Goal: Information Seeking & Learning: Learn about a topic

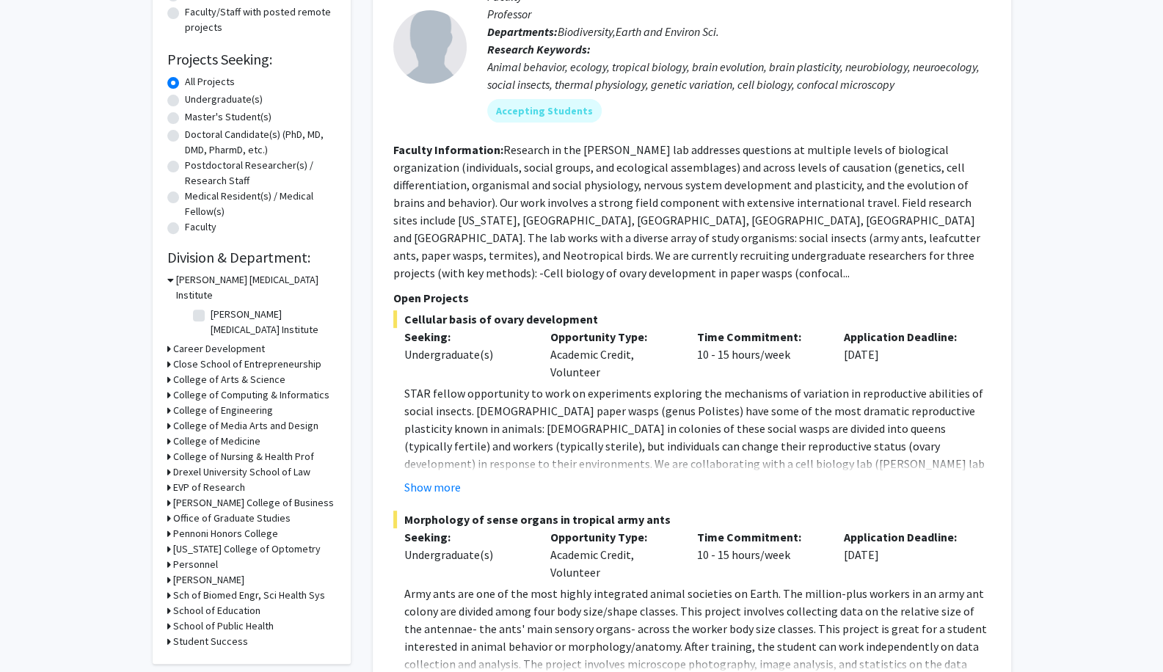
scroll to position [205, 0]
click at [166, 395] on div "Refine By Collaboration Status: Collaboration Status All Faculty/Staff Collabor…" at bounding box center [252, 268] width 198 height 789
click at [201, 417] on h3 "College of Media Arts and Design" at bounding box center [245, 424] width 145 height 15
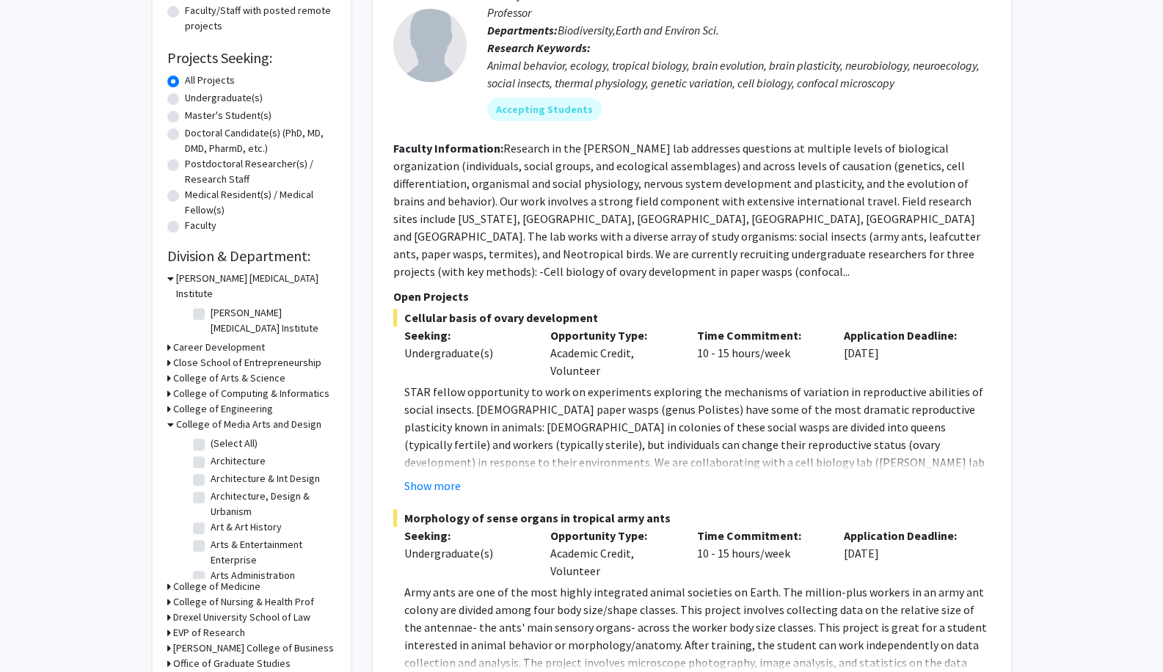
click at [211, 436] on label "(Select All)" at bounding box center [234, 443] width 47 height 15
click at [211, 436] on input "(Select All)" at bounding box center [216, 441] width 10 height 10
checkbox input "true"
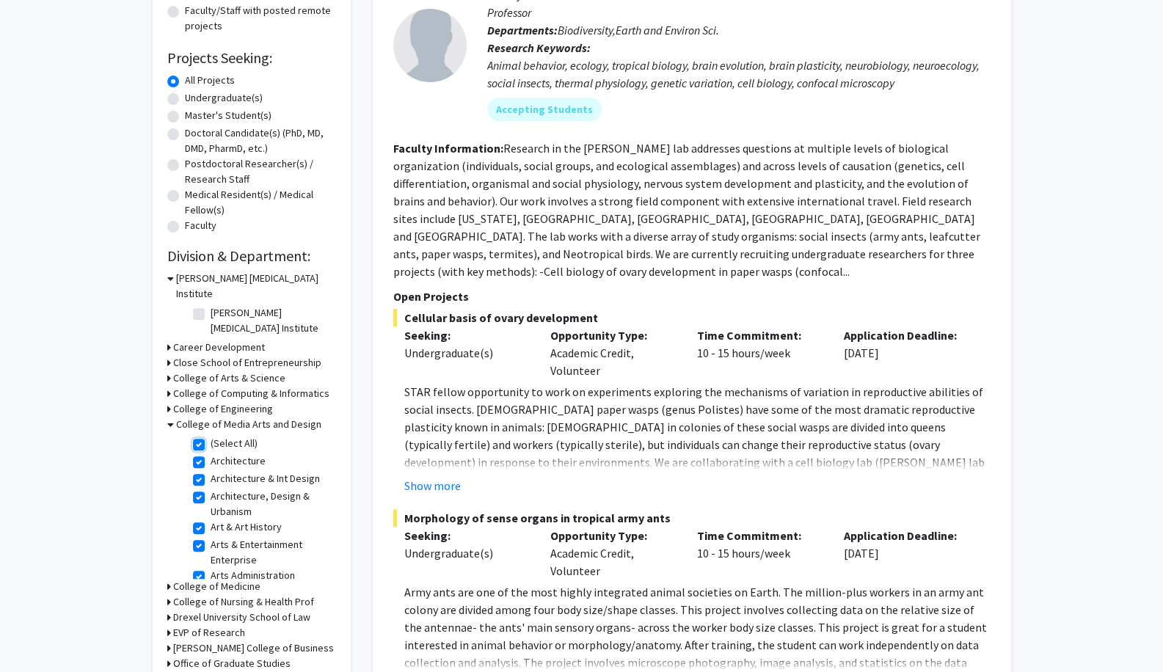
checkbox input "true"
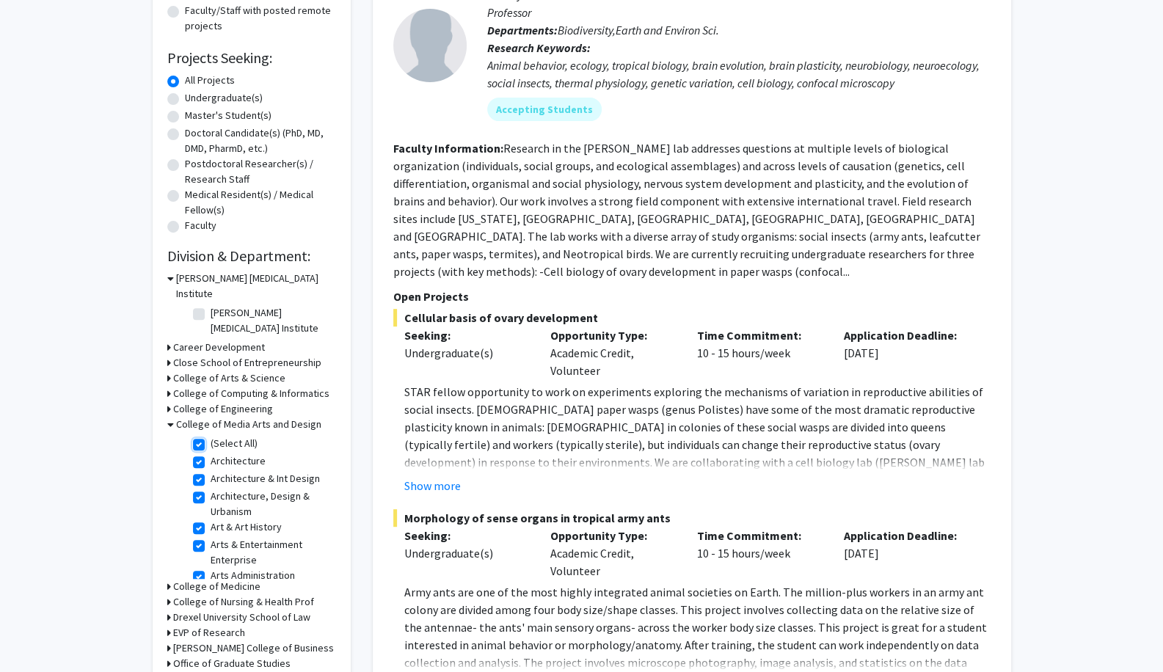
checkbox input "true"
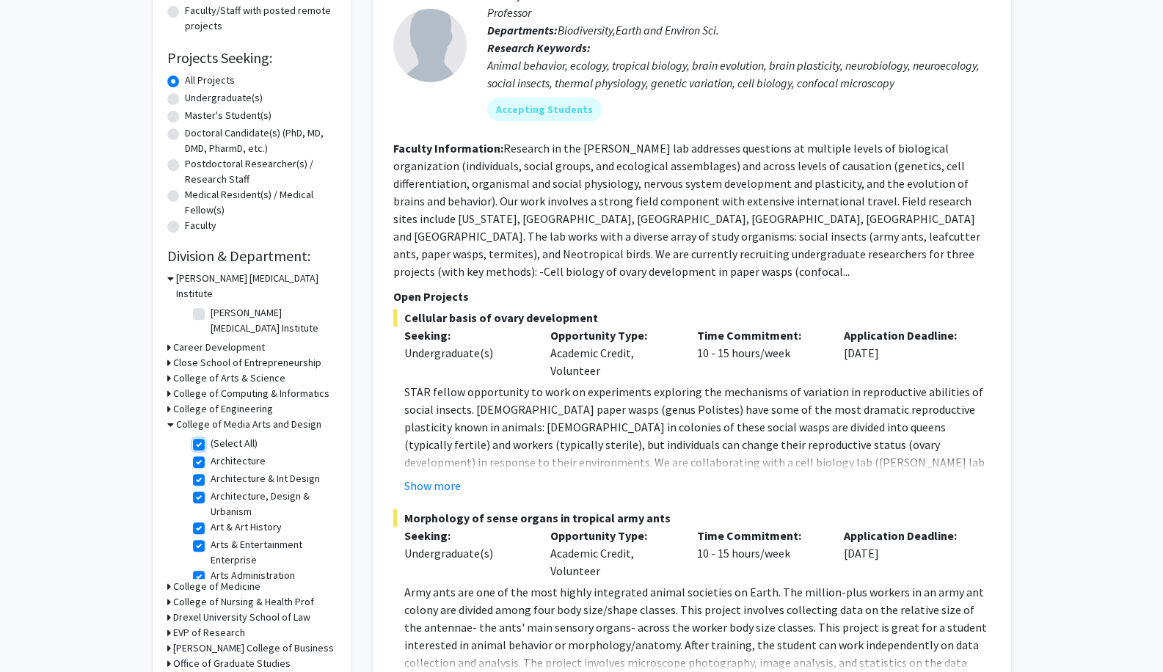
checkbox input "true"
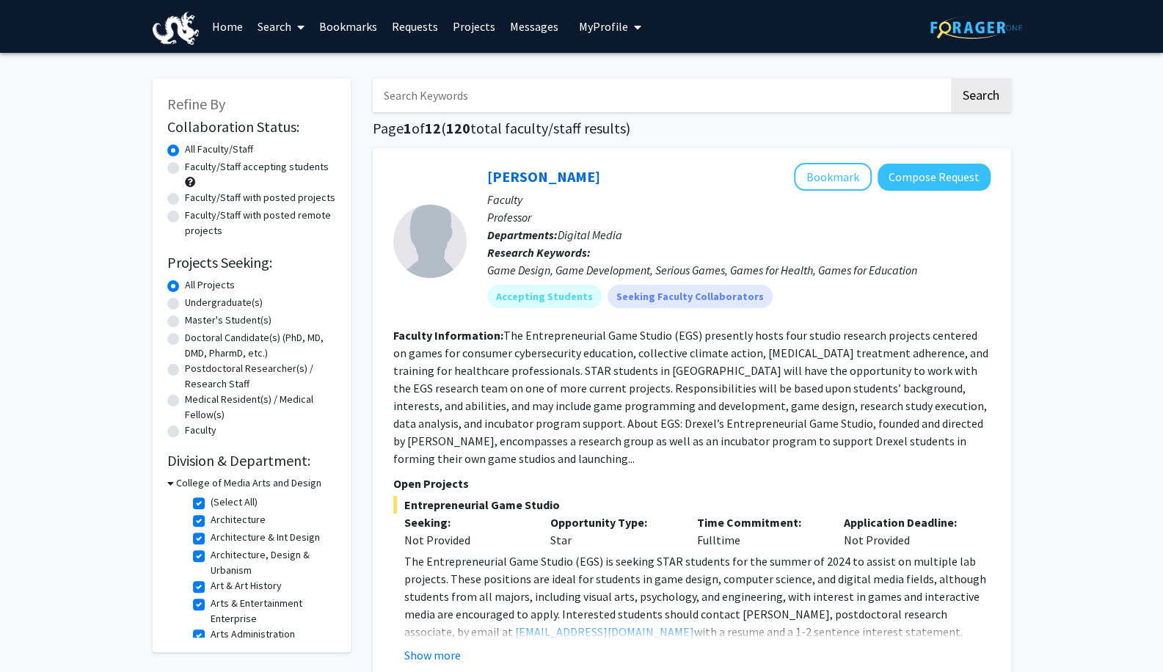
click at [170, 484] on icon at bounding box center [170, 482] width 7 height 15
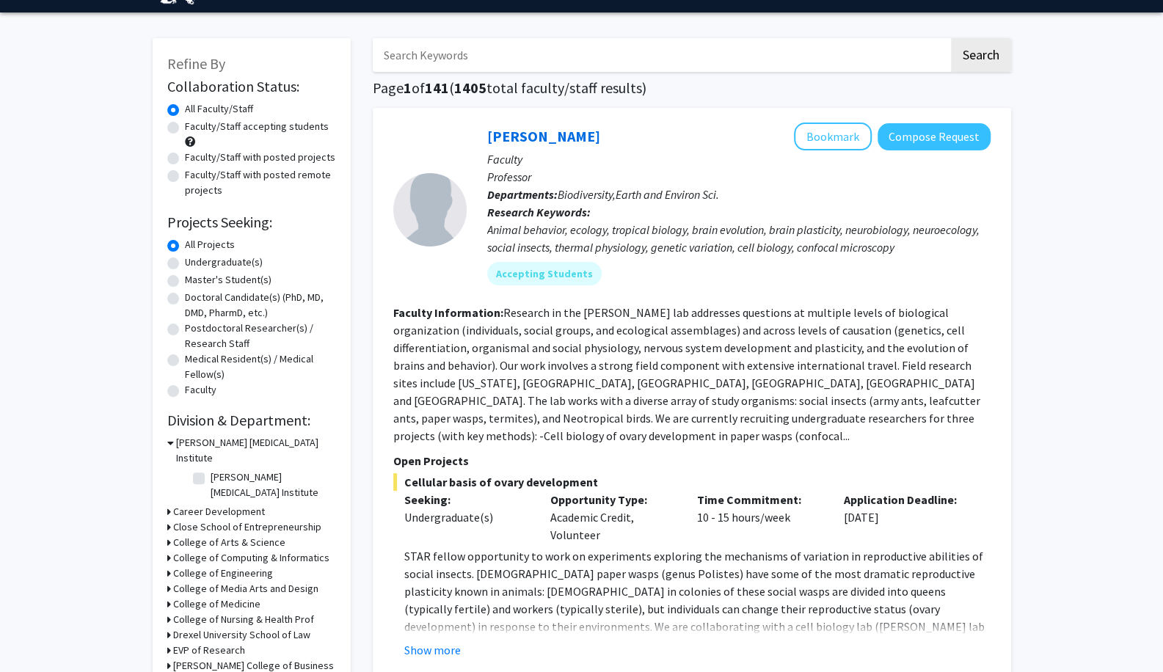
scroll to position [43, 0]
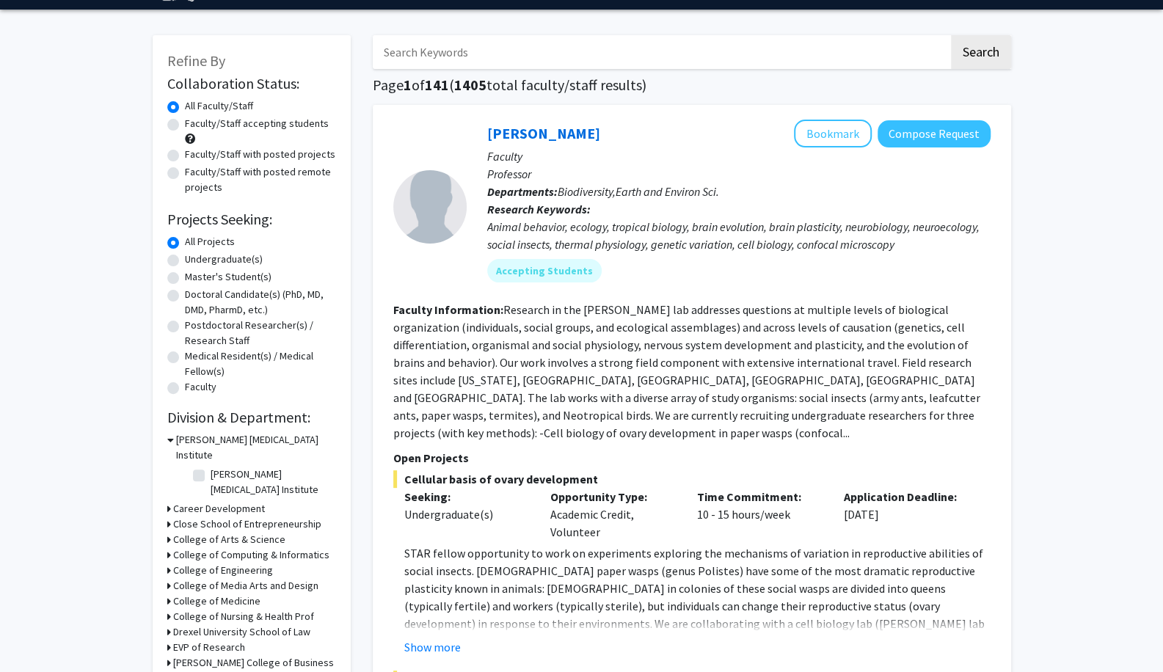
click at [560, 62] on input "Search Keywords" at bounding box center [661, 52] width 576 height 34
type input "transportation"
click at [951, 35] on button "Search" at bounding box center [981, 52] width 60 height 34
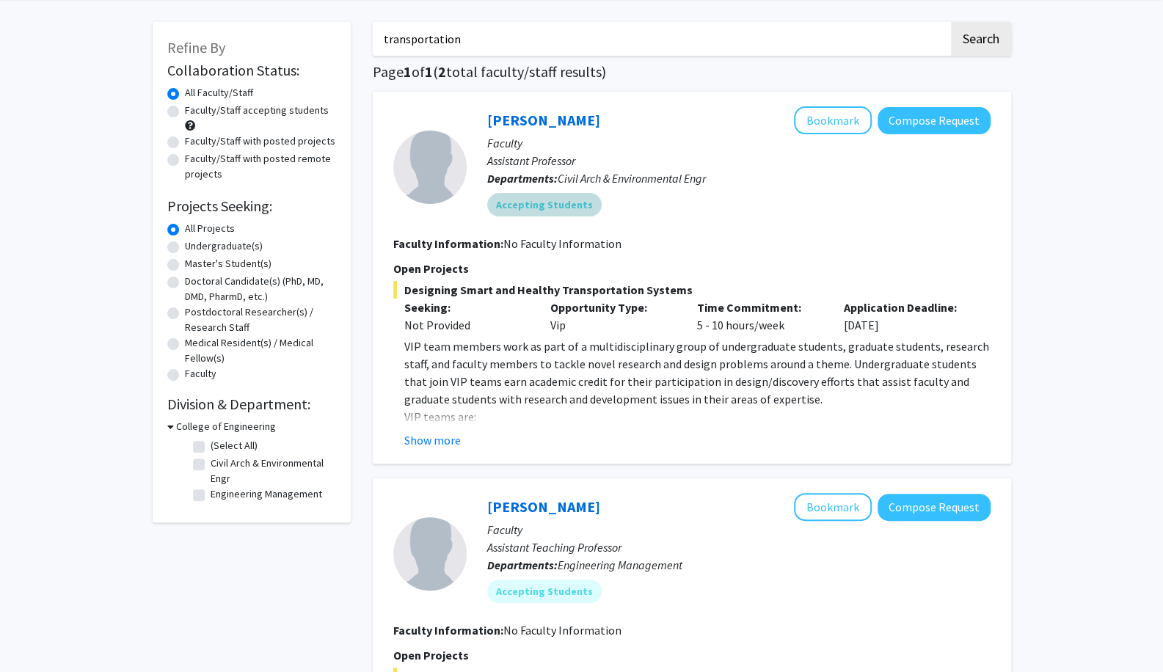
scroll to position [59, 0]
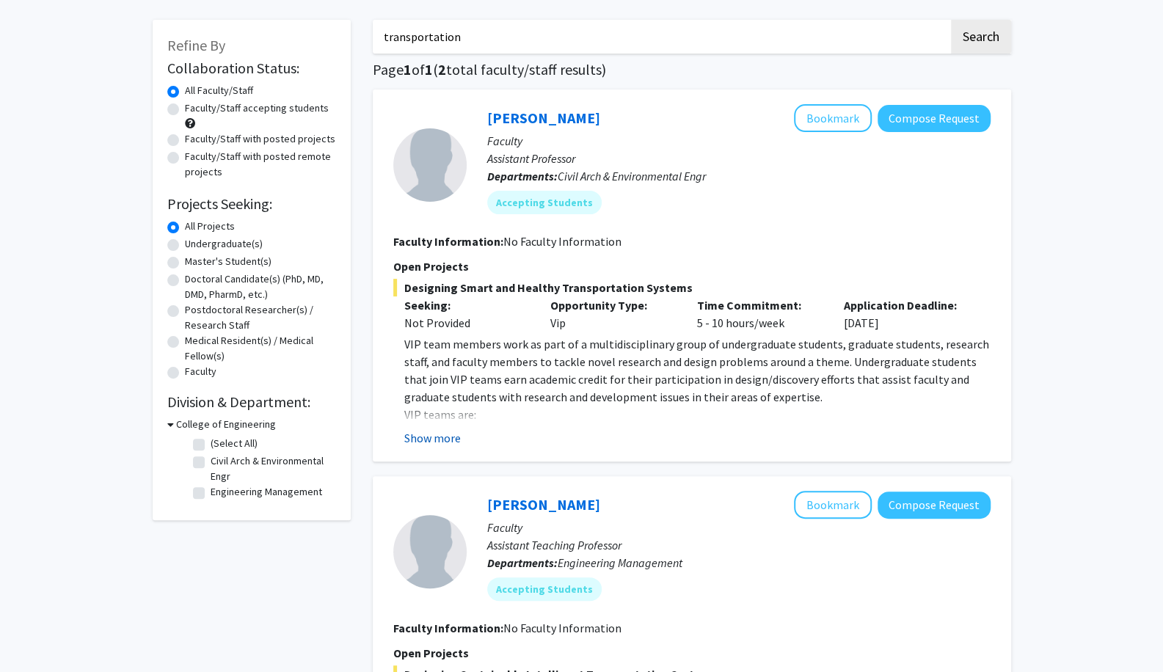
click at [453, 444] on button "Show more" at bounding box center [432, 438] width 56 height 18
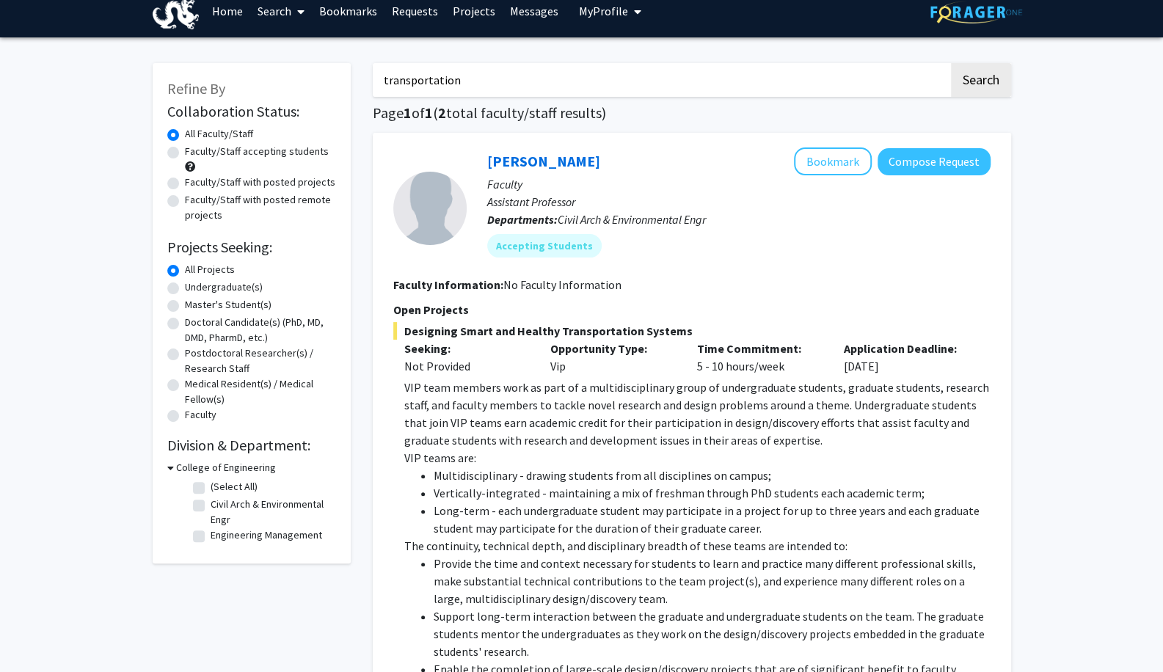
scroll to position [0, 0]
